Goal: Ask a question: Seek information or help from site administrators or community

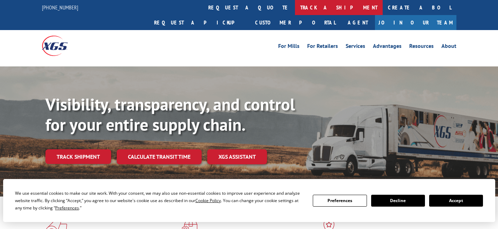
click at [295, 8] on link "track a shipment" at bounding box center [339, 7] width 88 height 15
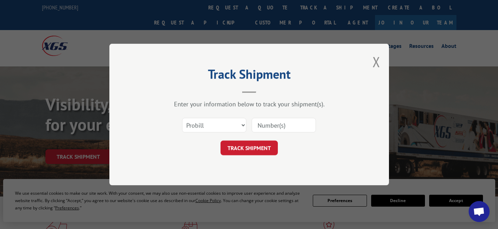
click at [271, 124] on input at bounding box center [284, 125] width 64 height 15
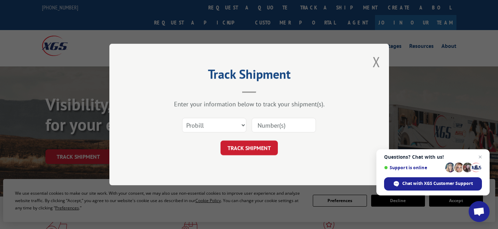
type input "17664937"
click at [269, 146] on button "TRACK SHIPMENT" at bounding box center [248, 147] width 57 height 15
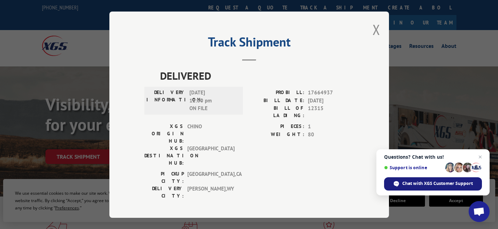
click at [448, 182] on span "Chat with XGS Customer Support" at bounding box center [437, 183] width 71 height 6
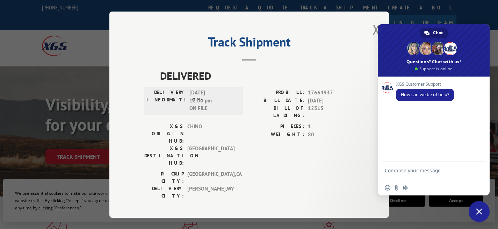
click at [390, 170] on textarea "Compose your message..." at bounding box center [426, 173] width 82 height 13
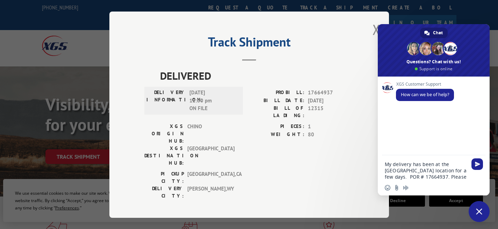
click at [430, 177] on textarea "My delivery has been at the [GEOGRAPHIC_DATA] location for a few days. POR # 17…" at bounding box center [426, 170] width 82 height 19
click at [456, 177] on textarea "My delivery has been at the [GEOGRAPHIC_DATA] location for a few days. POR # 17…" at bounding box center [426, 170] width 82 height 19
click at [457, 176] on textarea "My delivery has been at the [GEOGRAPHIC_DATA] location for a few days. POR # 17…" at bounding box center [426, 170] width 82 height 19
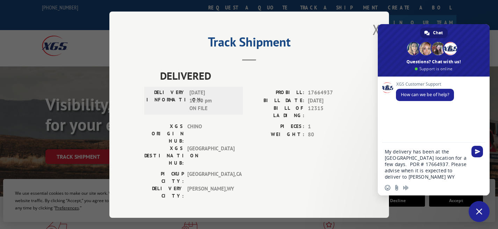
type textarea "My delivery has been at the [GEOGRAPHIC_DATA] location for a few days. POR # 17…"
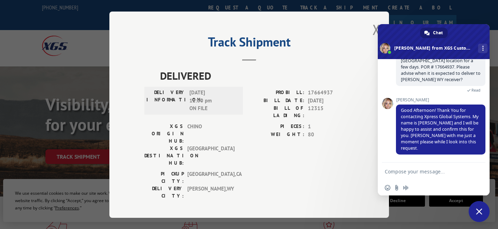
scroll to position [46, 0]
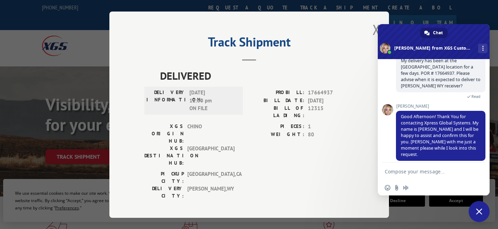
click at [438, 169] on textarea "Compose your message..." at bounding box center [426, 171] width 82 height 6
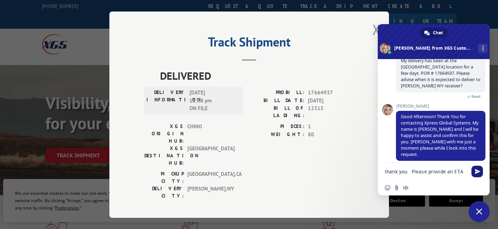
type textarea "thank you. Please provide an ETA"
click at [477, 172] on span "Send" at bounding box center [477, 171] width 5 height 5
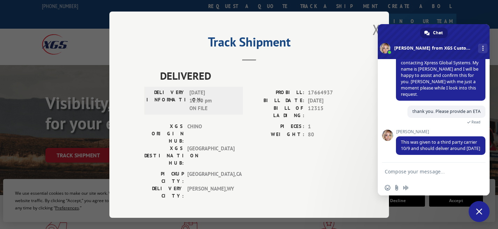
scroll to position [100, 0]
click at [448, 171] on textarea "Compose your message..." at bounding box center [426, 171] width 82 height 6
type textarea "who is the carrier?"
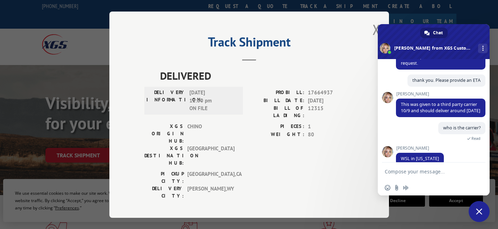
scroll to position [141, 0]
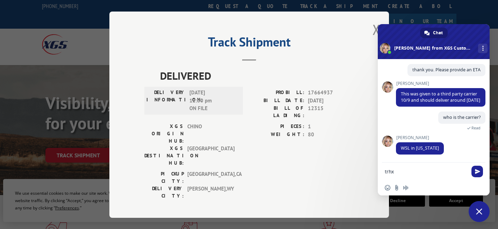
click at [389, 172] on textarea "trhx" at bounding box center [426, 171] width 82 height 6
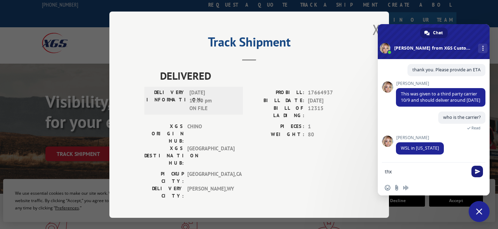
type textarea "thx"
click at [477, 170] on span "Send" at bounding box center [477, 171] width 5 height 5
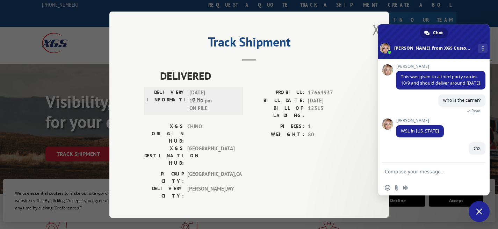
scroll to position [159, 0]
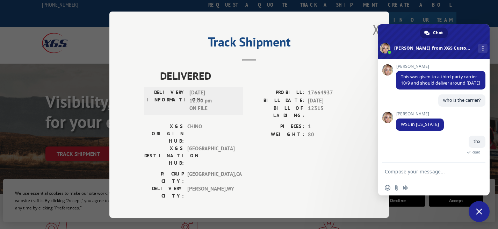
click at [477, 209] on span "Close chat" at bounding box center [479, 211] width 6 height 6
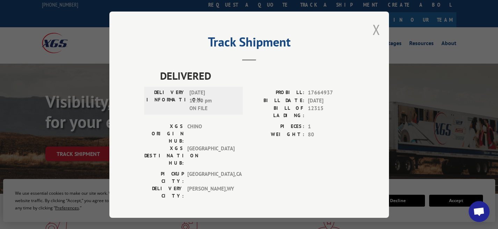
click at [377, 30] on button "Close modal" at bounding box center [376, 29] width 8 height 19
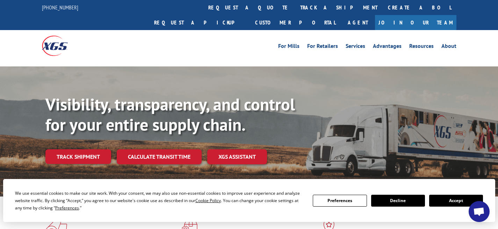
scroll to position [235, 0]
